Goal: Book appointment/travel/reservation

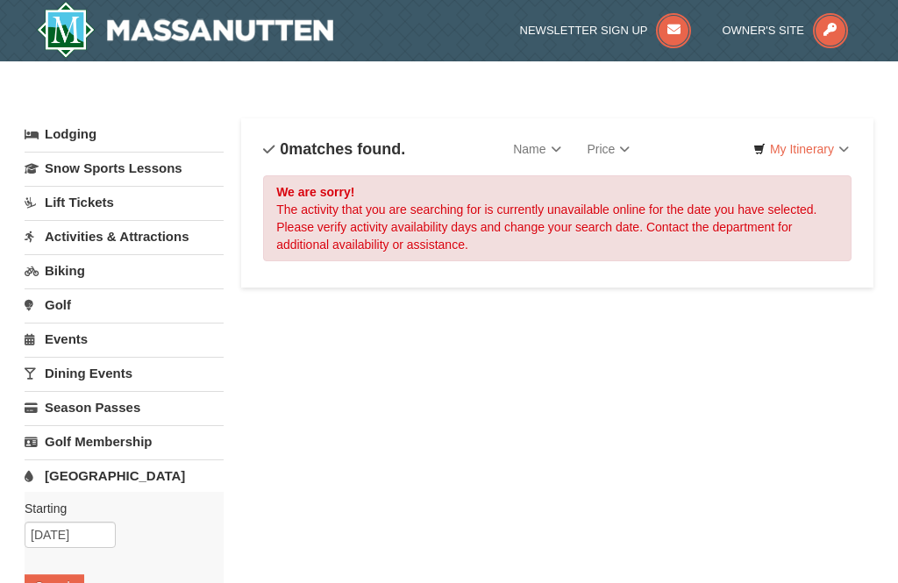
click at [171, 166] on link "Snow Sports Lessons" at bounding box center [124, 168] width 199 height 32
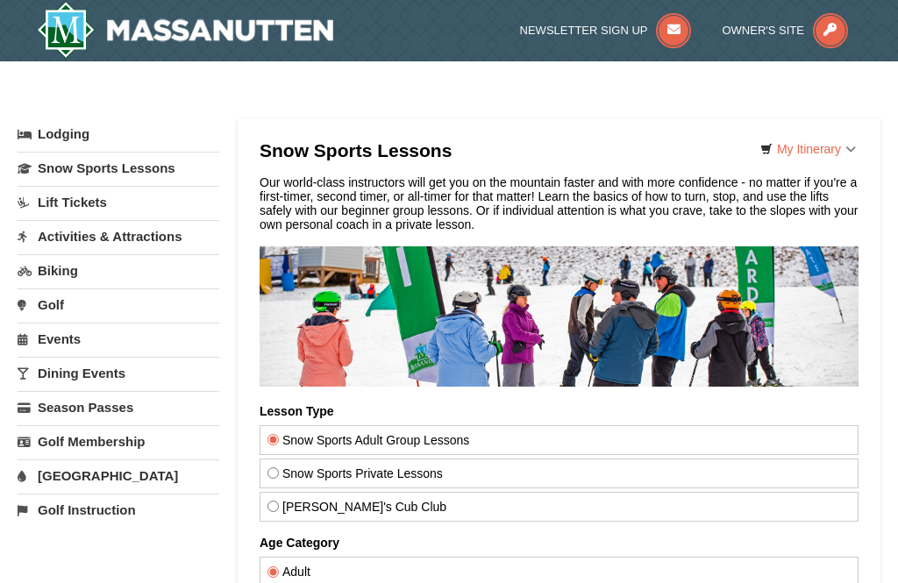
click at [181, 220] on link "Activities & Attractions" at bounding box center [119, 236] width 202 height 32
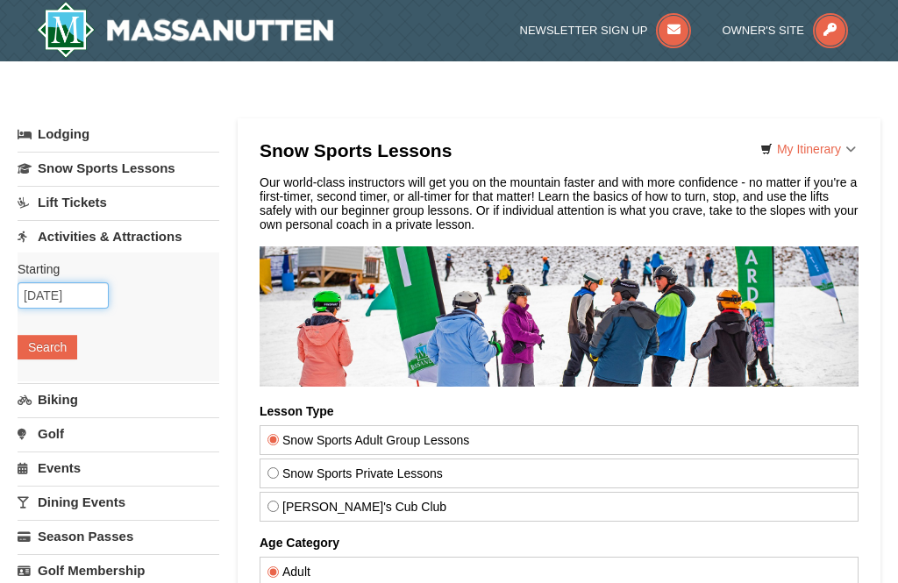
click at [106, 293] on input "[DATE]" at bounding box center [63, 295] width 91 height 26
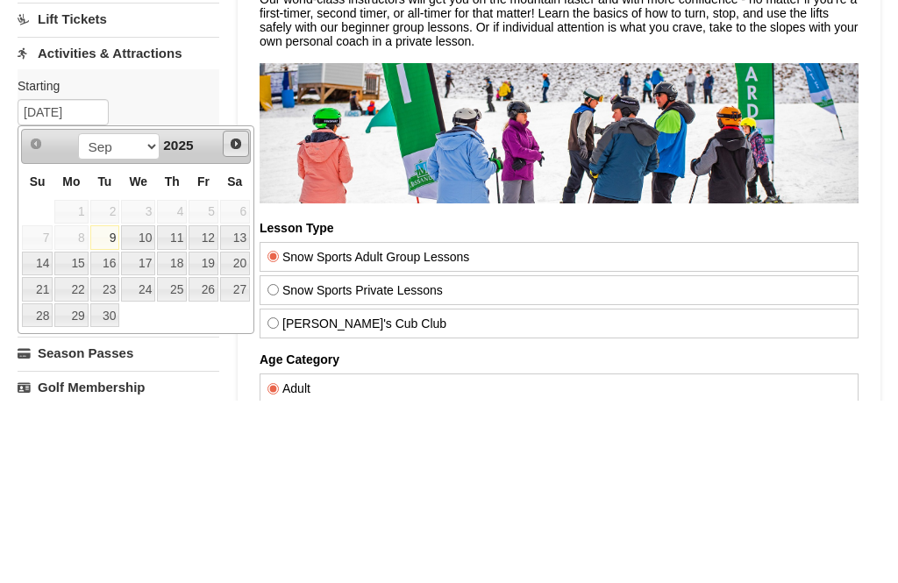
click at [238, 320] on span "Next" at bounding box center [236, 327] width 14 height 14
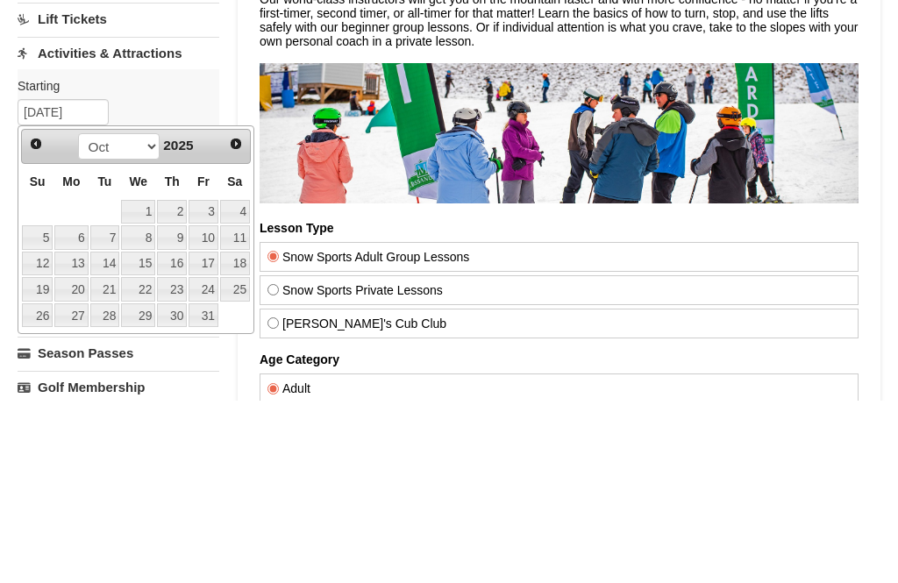
click at [241, 320] on span "Next" at bounding box center [236, 327] width 14 height 14
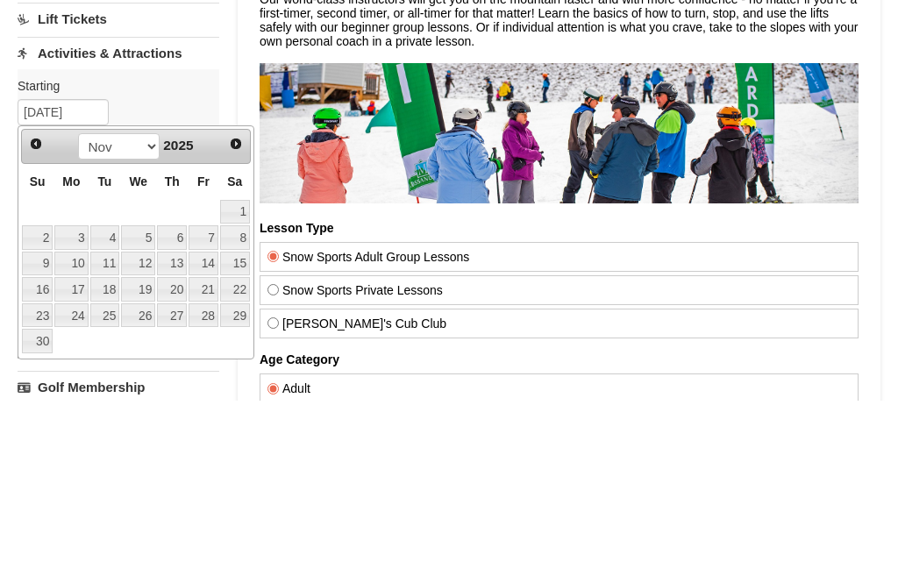
click at [241, 320] on span "Next" at bounding box center [236, 327] width 14 height 14
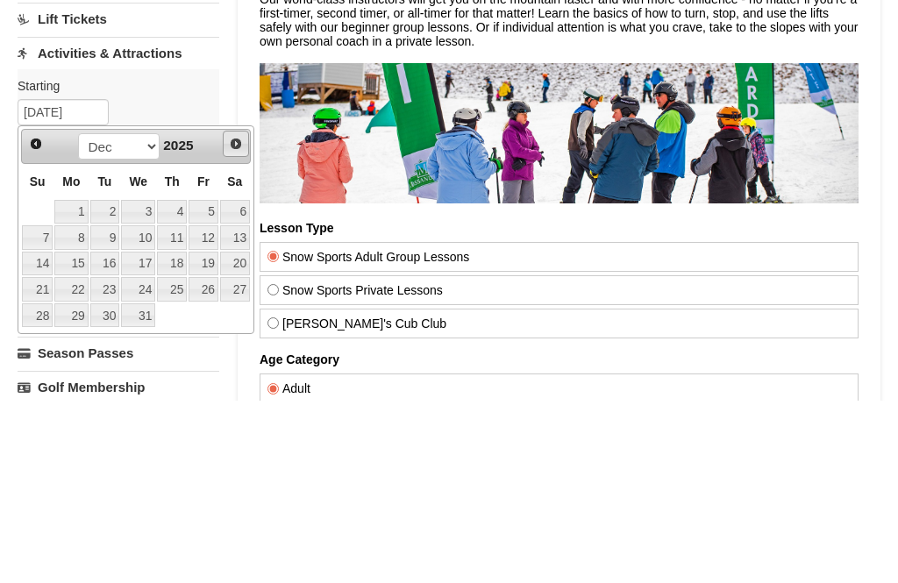
click at [241, 320] on span "Next" at bounding box center [236, 327] width 14 height 14
click at [240, 320] on span "Next" at bounding box center [236, 327] width 14 height 14
click at [238, 320] on span "Next" at bounding box center [236, 327] width 14 height 14
click at [233, 320] on span "Next" at bounding box center [236, 327] width 14 height 14
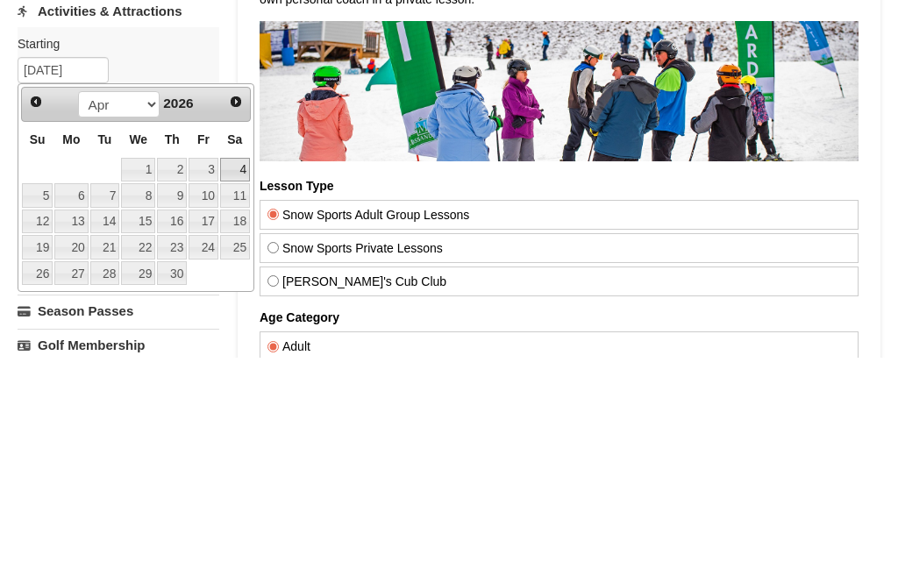
click at [246, 383] on link "4" at bounding box center [235, 395] width 30 height 25
type input "[DATE]"
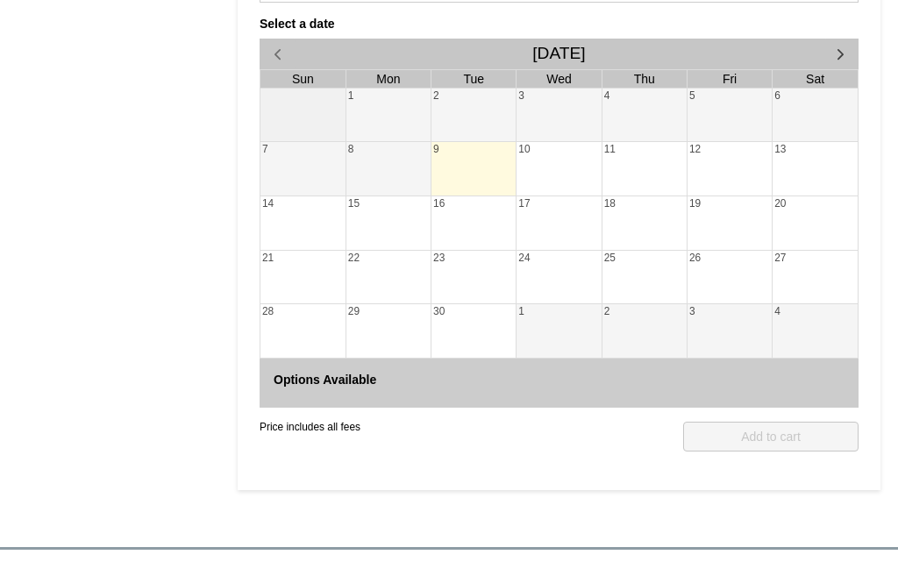
scroll to position [699, 0]
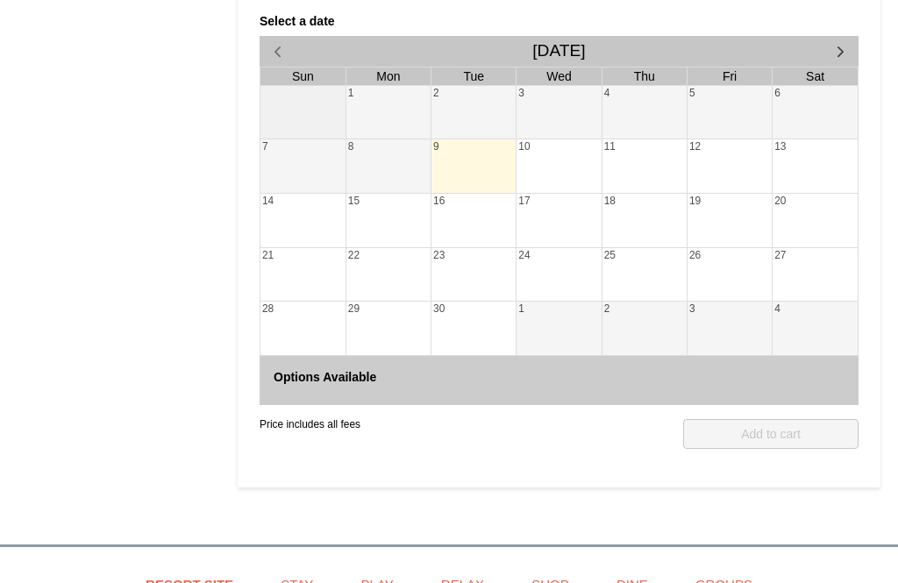
click at [833, 55] on span "button" at bounding box center [840, 51] width 18 height 18
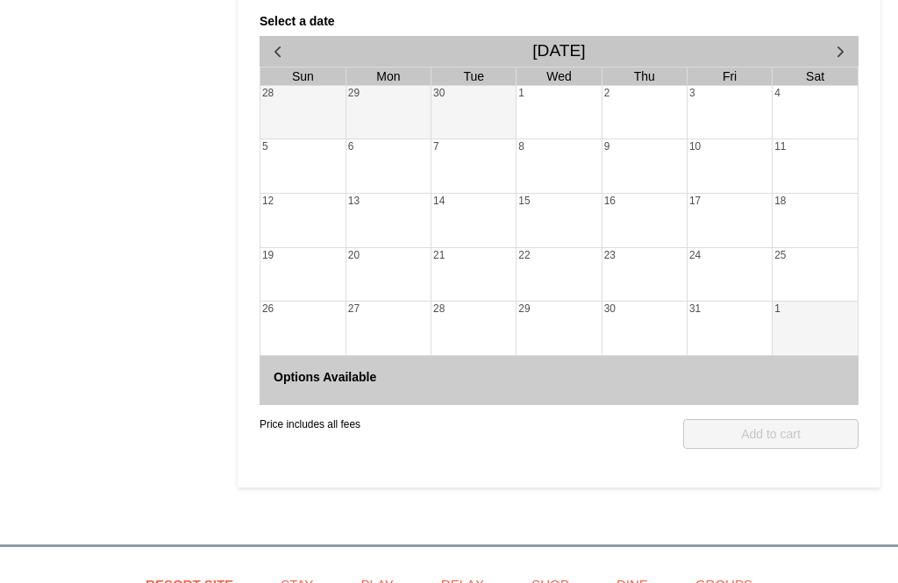
click at [835, 54] on span "button" at bounding box center [840, 51] width 18 height 18
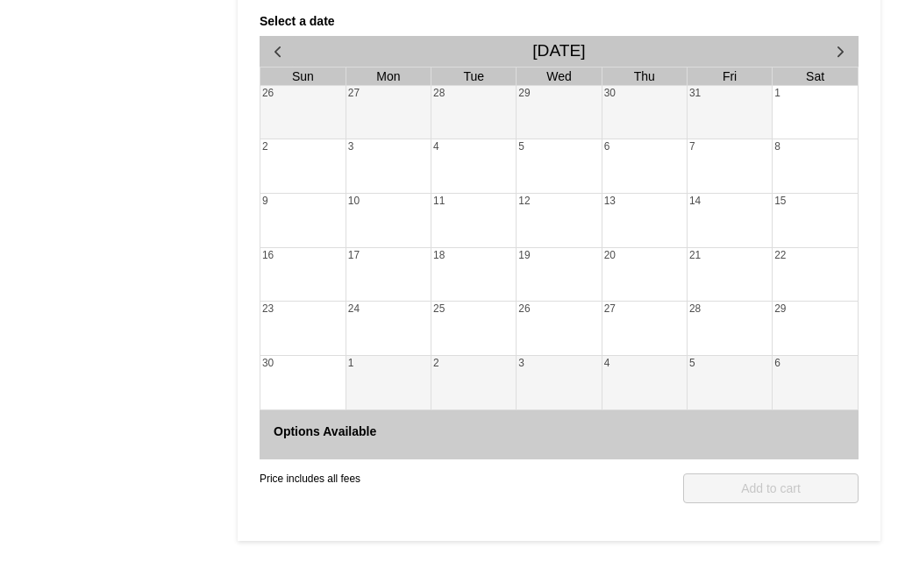
click at [841, 54] on span "button" at bounding box center [840, 51] width 18 height 18
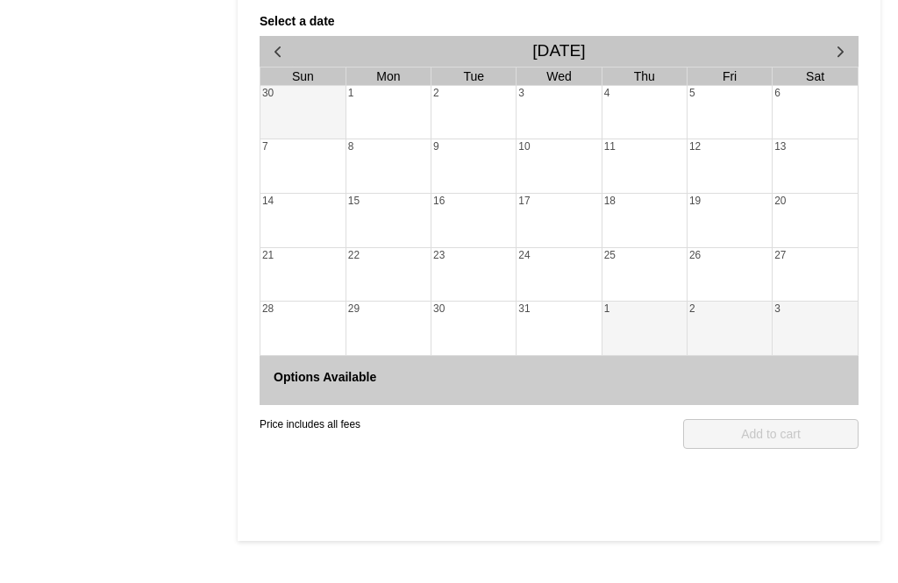
click at [842, 54] on span "button" at bounding box center [840, 51] width 18 height 18
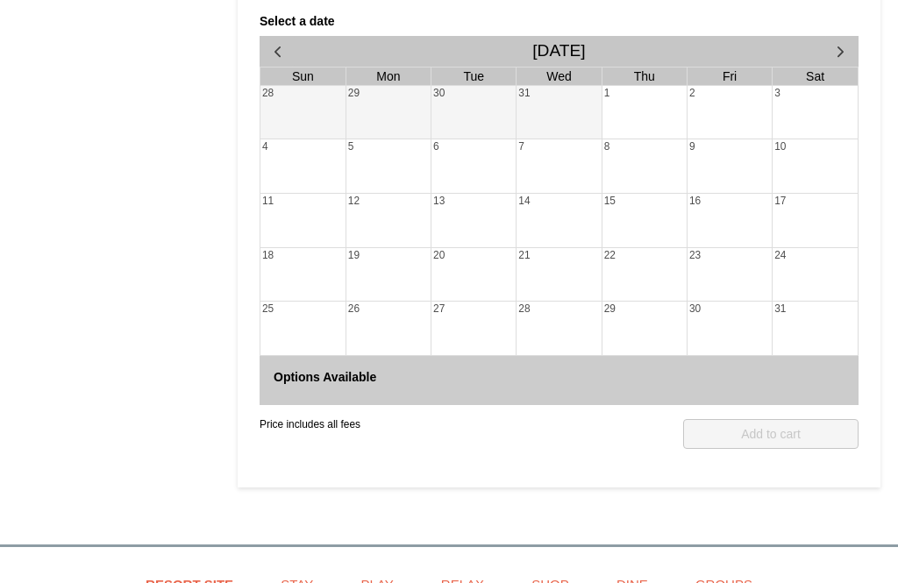
click at [839, 54] on span "button" at bounding box center [840, 51] width 18 height 18
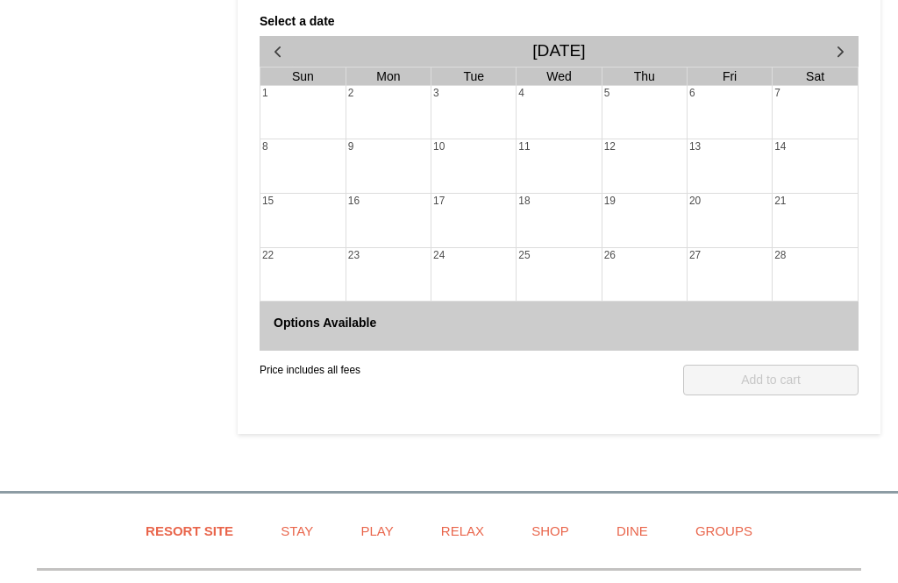
click at [840, 52] on span "button" at bounding box center [840, 51] width 18 height 18
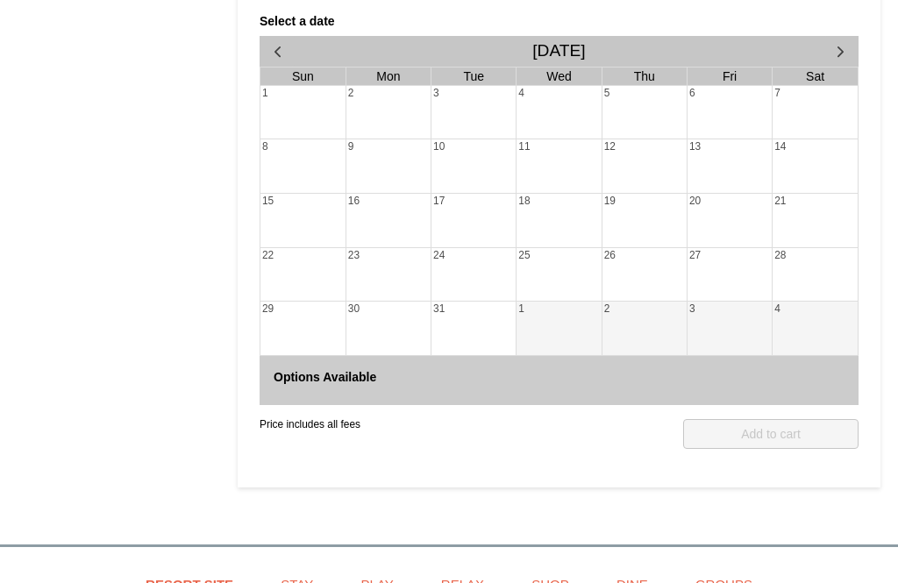
click at [845, 51] on span "button" at bounding box center [840, 51] width 18 height 18
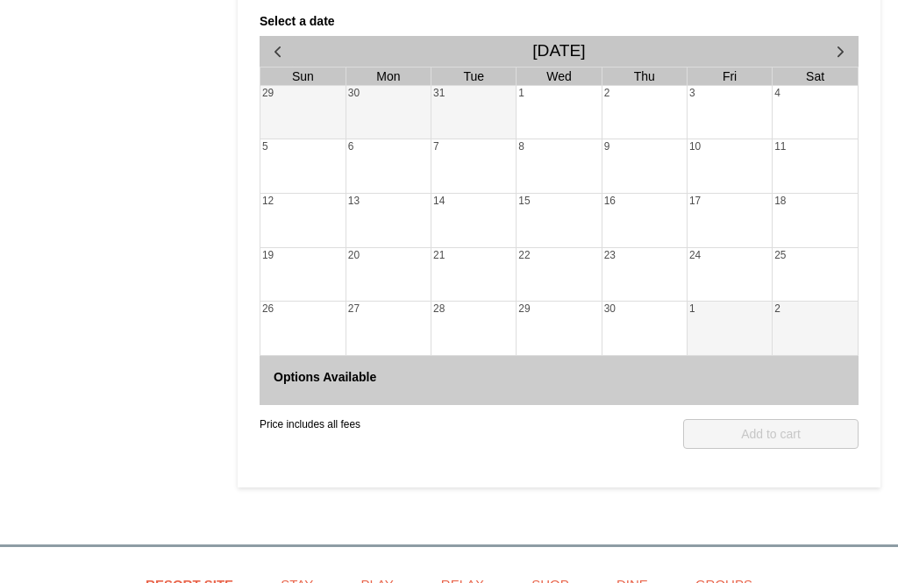
click at [813, 109] on div at bounding box center [815, 114] width 85 height 25
click at [804, 114] on div at bounding box center [815, 114] width 85 height 25
click at [805, 104] on div at bounding box center [815, 114] width 85 height 25
click at [808, 111] on div at bounding box center [815, 114] width 85 height 25
click at [800, 177] on div at bounding box center [815, 168] width 85 height 25
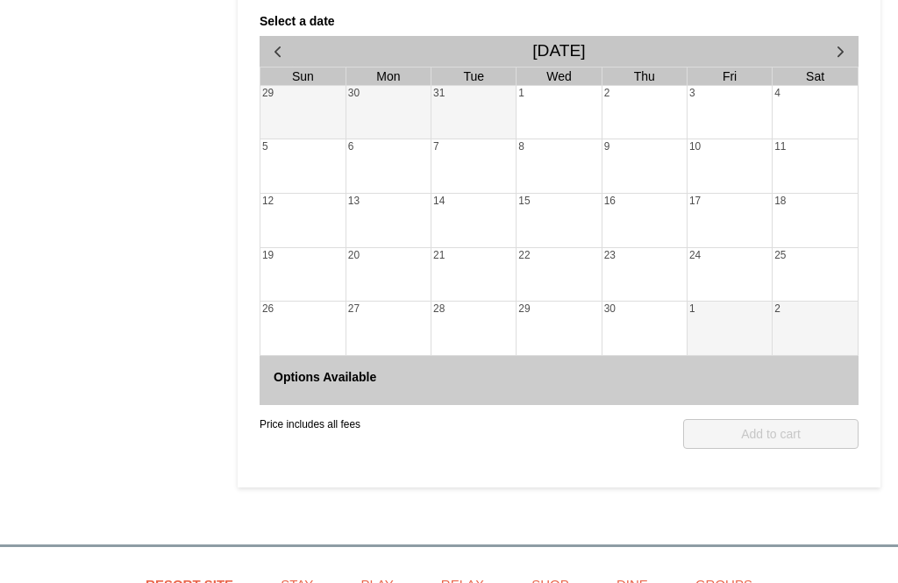
click at [710, 196] on div "17" at bounding box center [730, 202] width 84 height 16
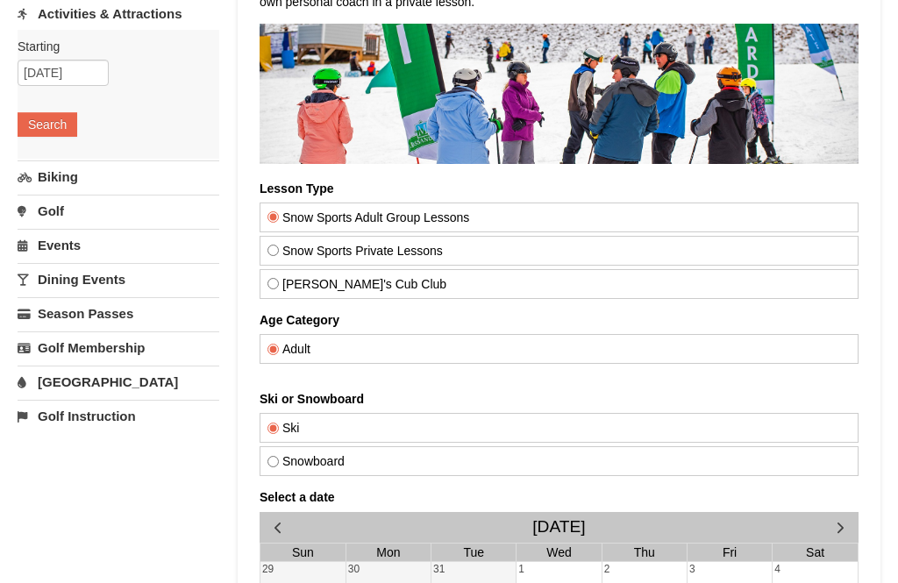
scroll to position [222, 0]
click at [105, 380] on link "[GEOGRAPHIC_DATA]" at bounding box center [119, 383] width 202 height 32
